Goal: Transaction & Acquisition: Book appointment/travel/reservation

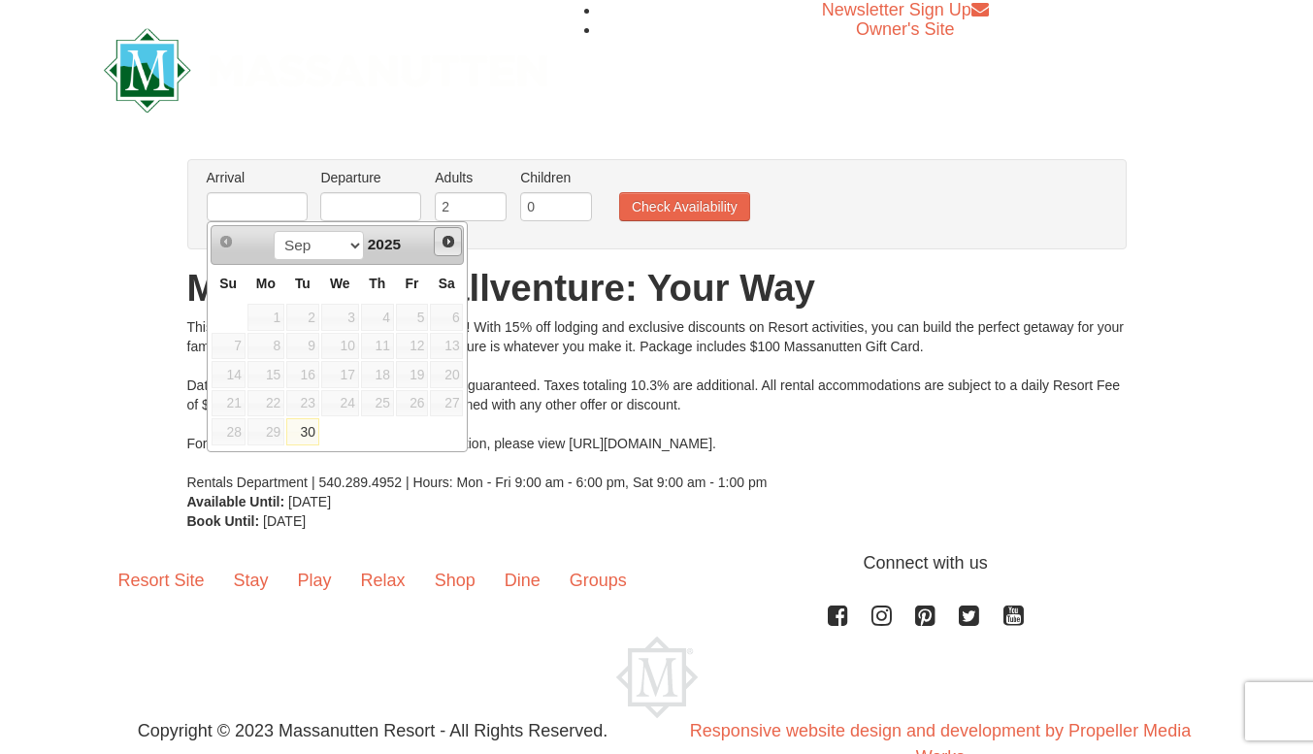
click at [452, 246] on span "Next" at bounding box center [449, 242] width 16 height 16
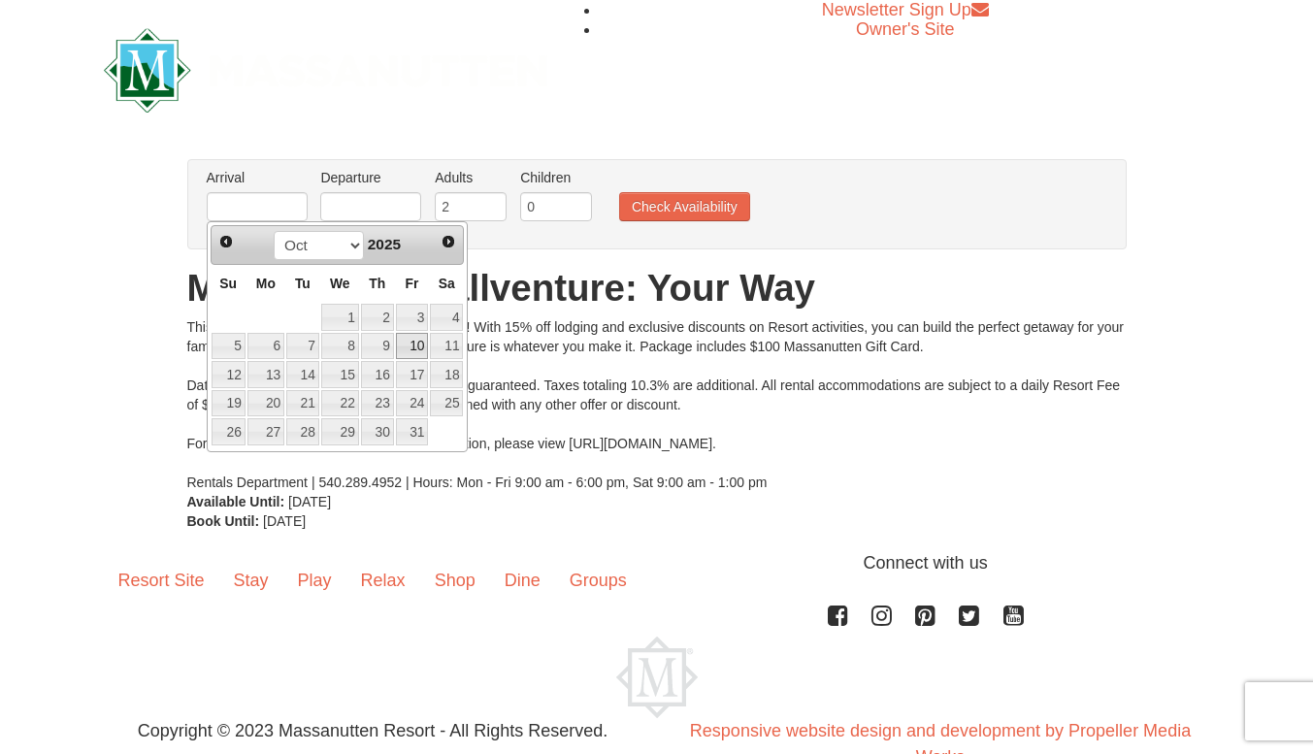
click at [425, 345] on link "10" at bounding box center [412, 346] width 33 height 27
type input "[DATE]"
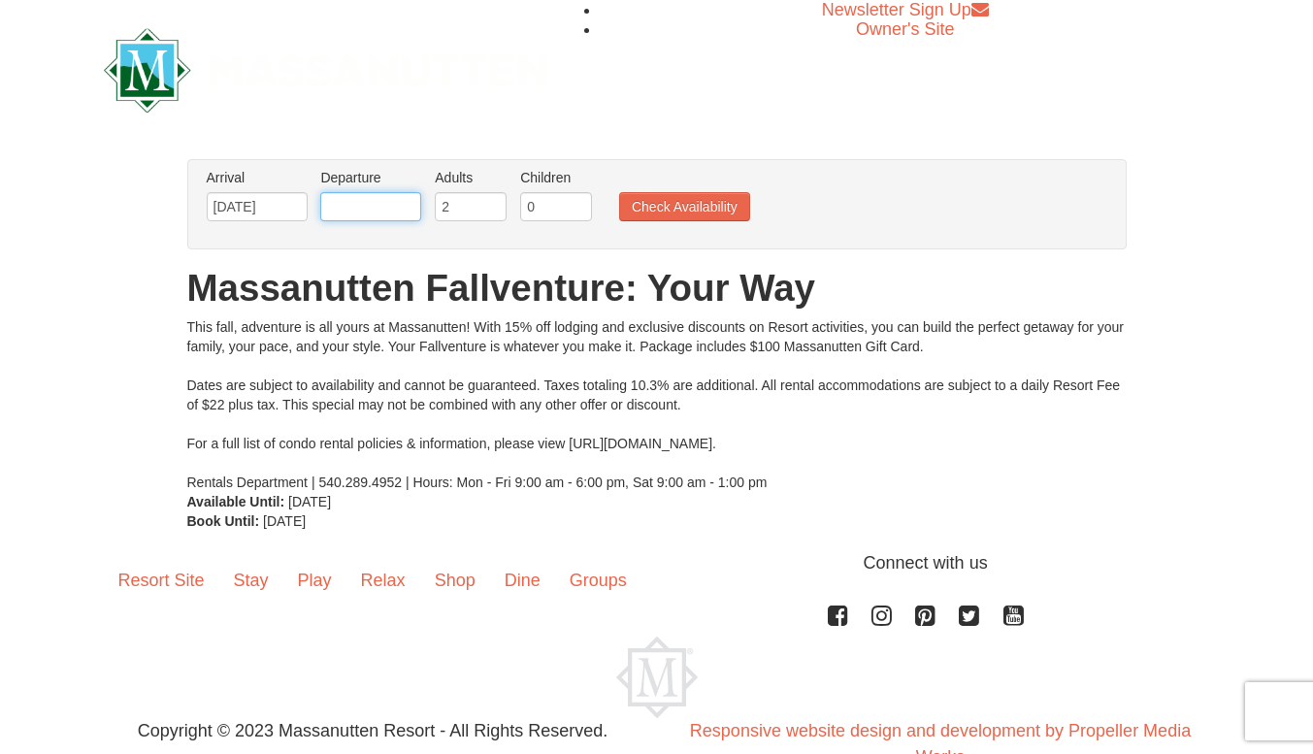
click at [385, 206] on input "text" at bounding box center [370, 206] width 101 height 29
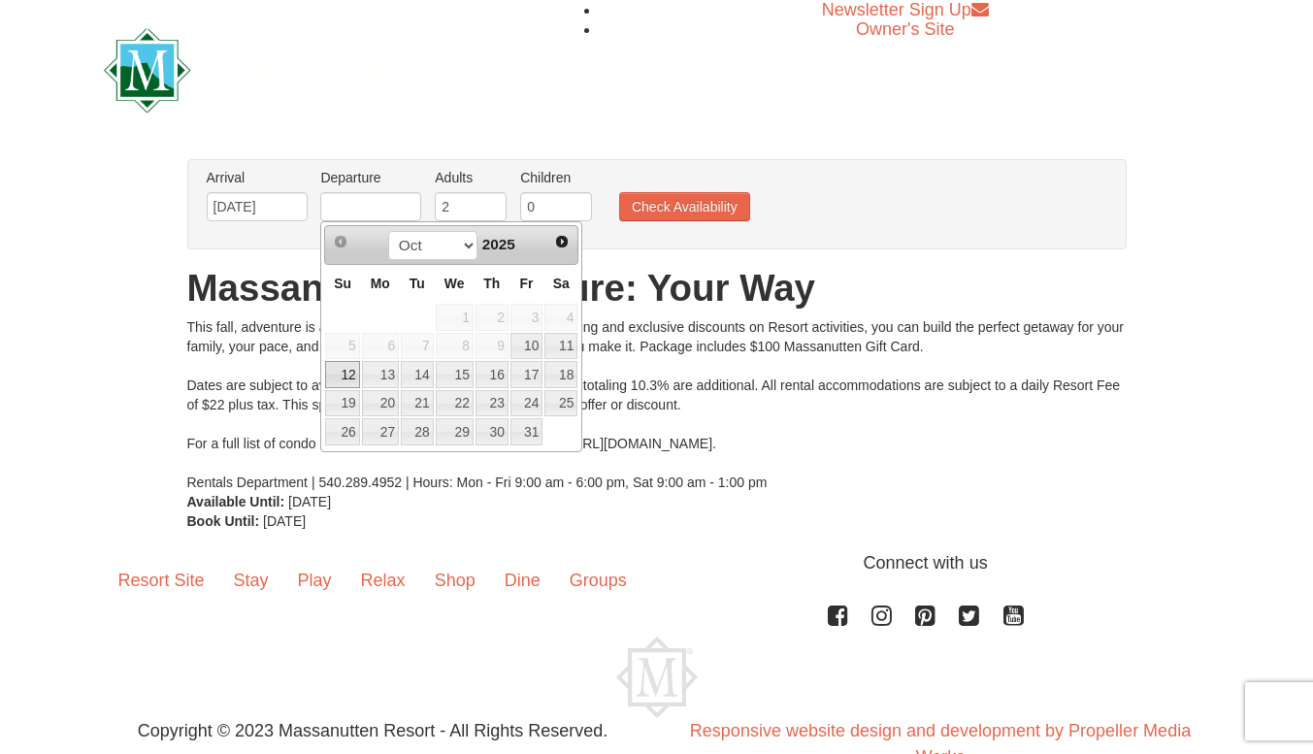
click at [343, 370] on link "12" at bounding box center [342, 374] width 34 height 27
type input "[DATE]"
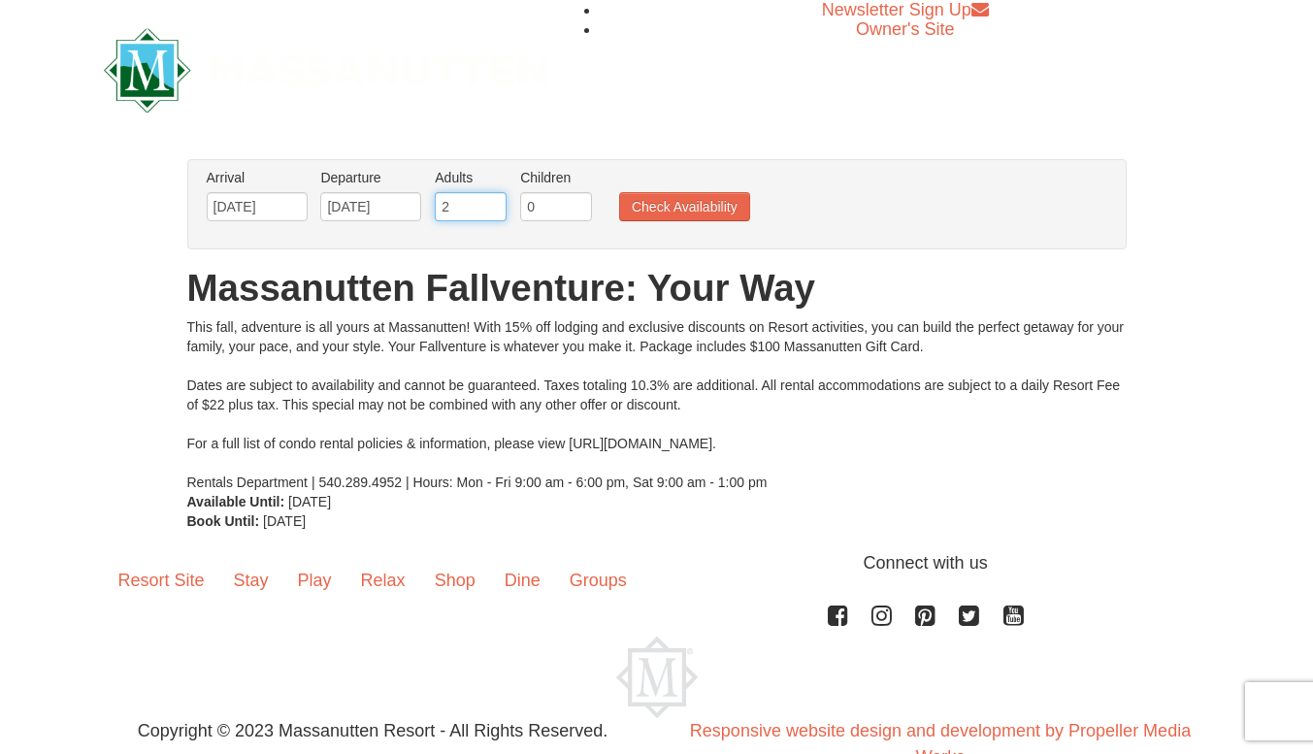
click at [461, 214] on input "2" at bounding box center [471, 206] width 72 height 29
type input "3"
click at [556, 208] on input "0" at bounding box center [556, 206] width 72 height 29
type input "1"
click at [652, 208] on button "Check Availability" at bounding box center [684, 206] width 131 height 29
